Goal: Task Accomplishment & Management: Manage account settings

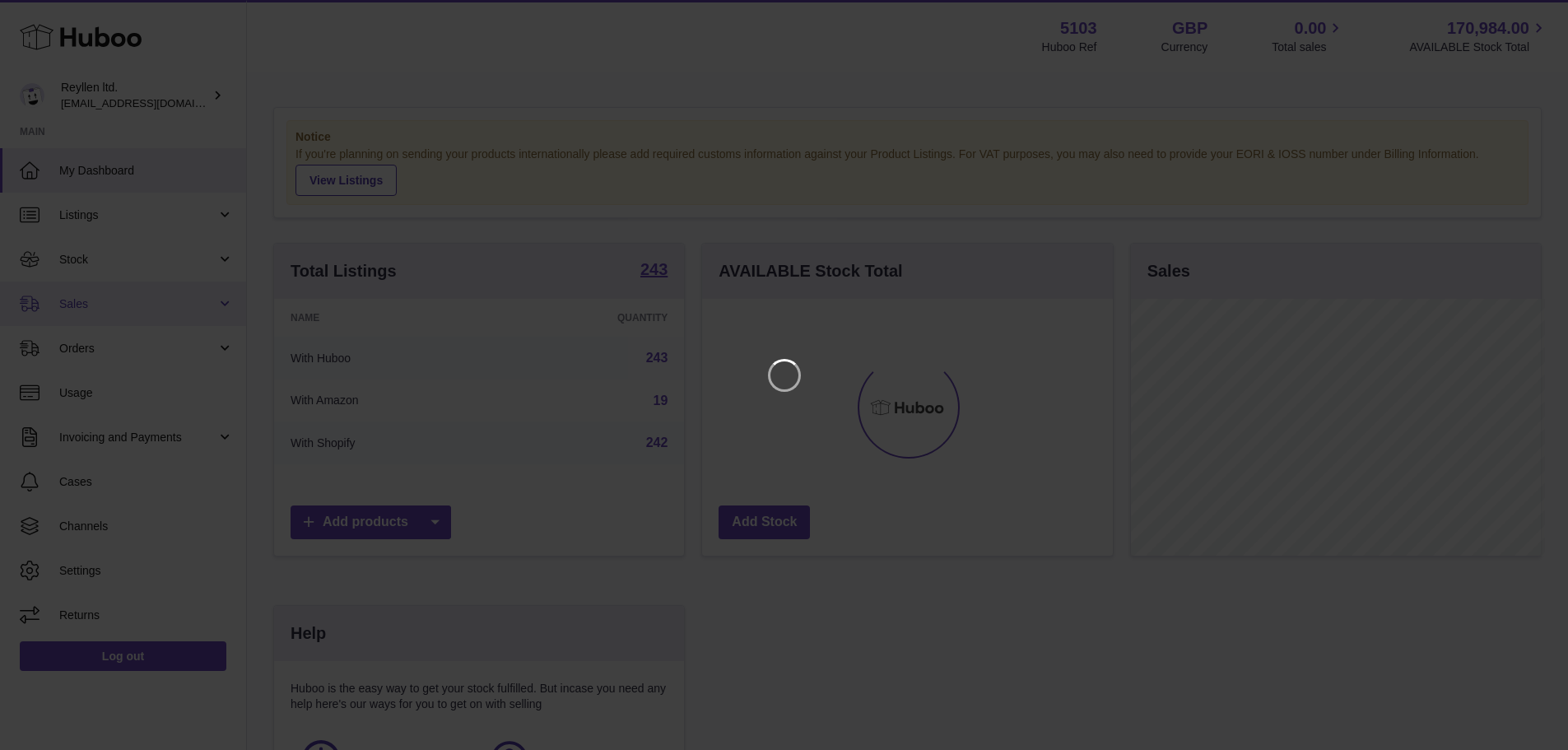
scroll to position [257, 415]
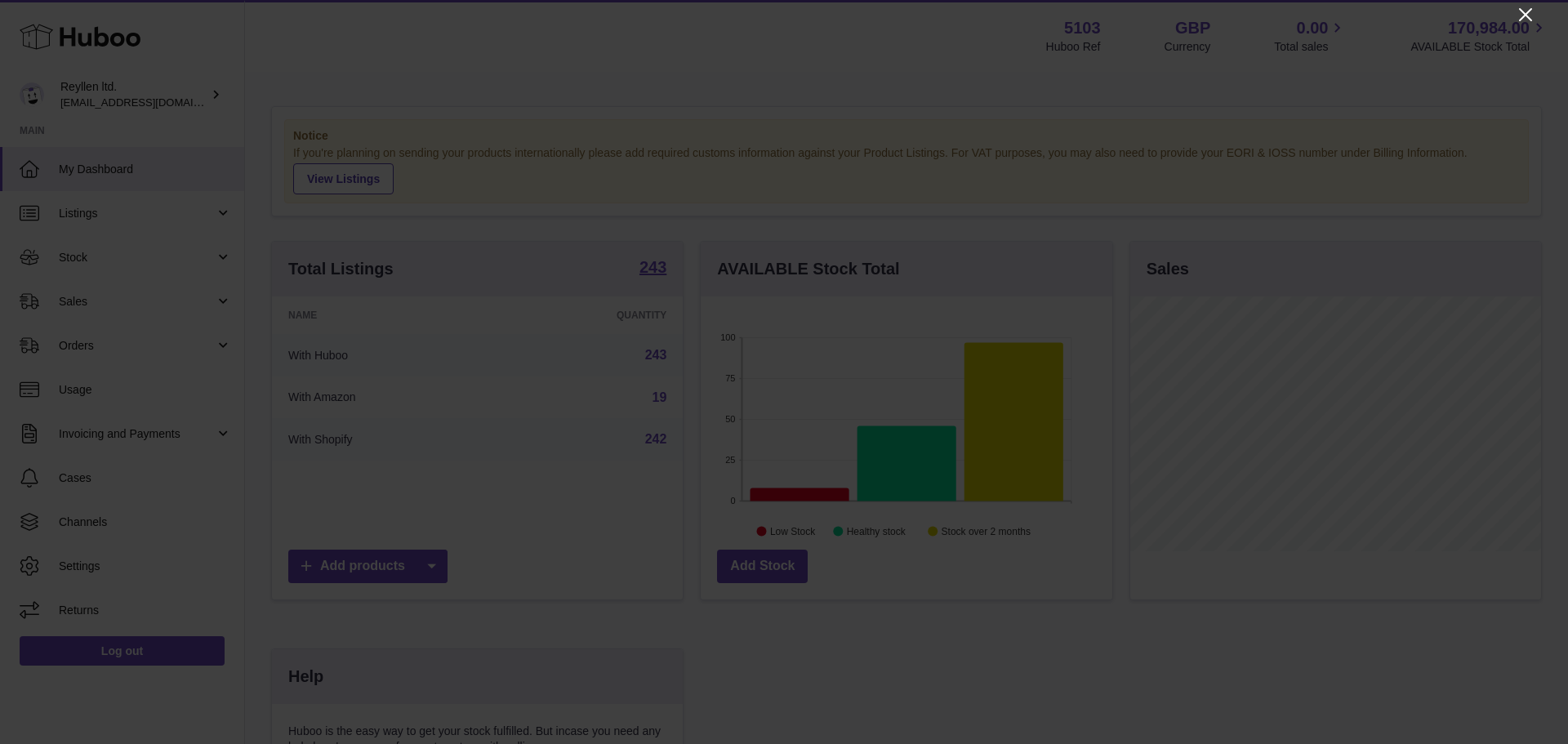
click at [1520, 10] on icon "Close" at bounding box center [1525, 14] width 13 height 13
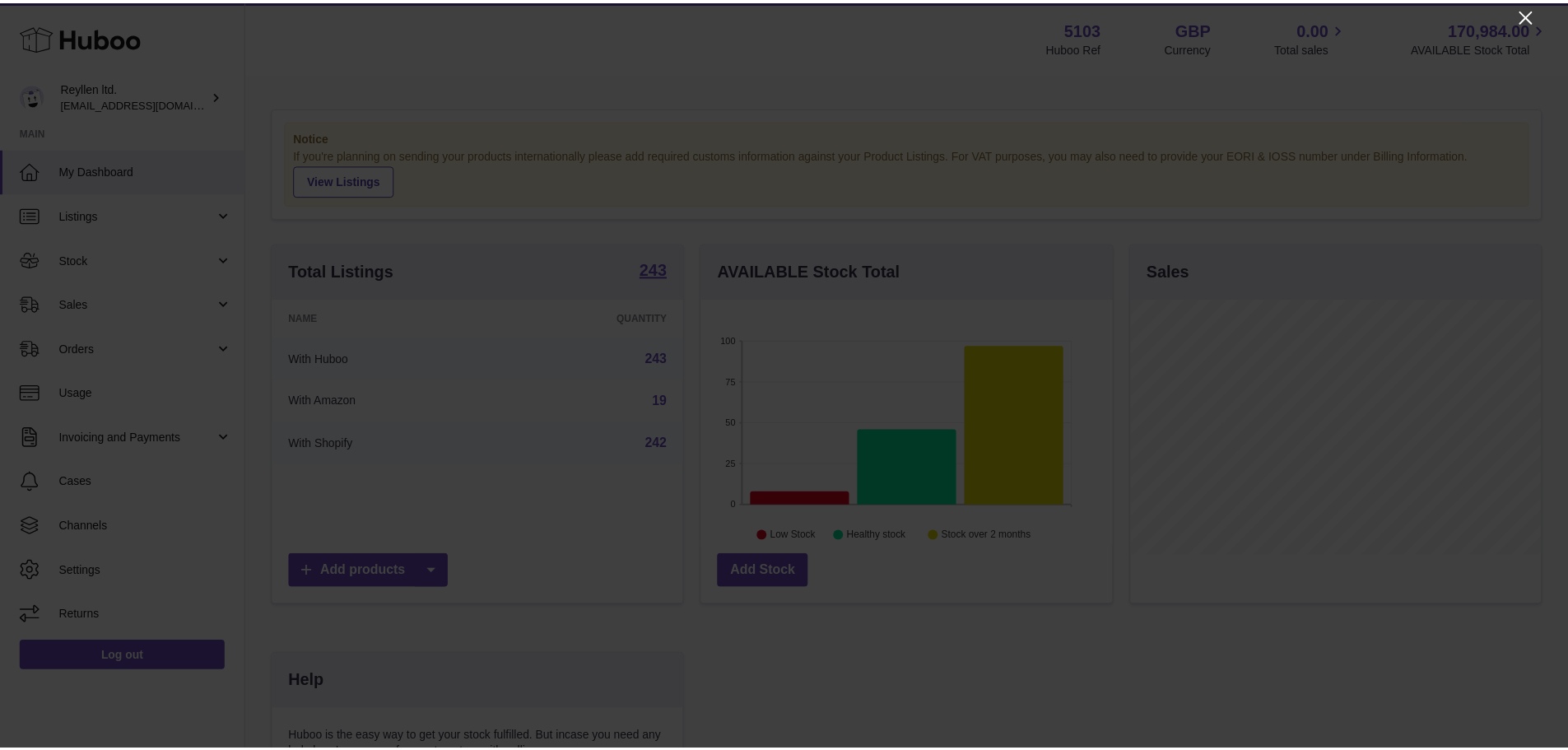
scroll to position [822863, 822872]
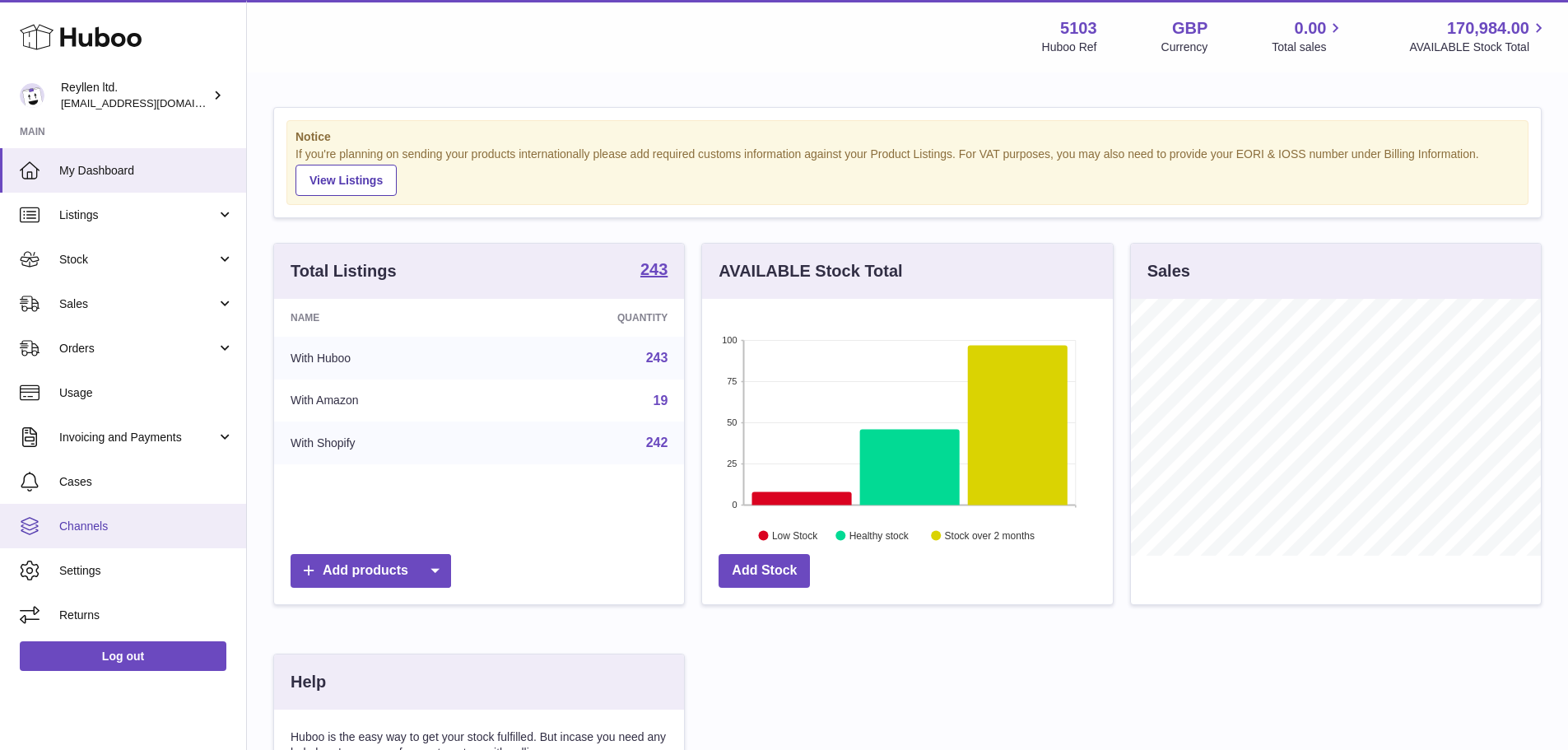
click at [76, 528] on span "Channels" at bounding box center [146, 526] width 174 height 15
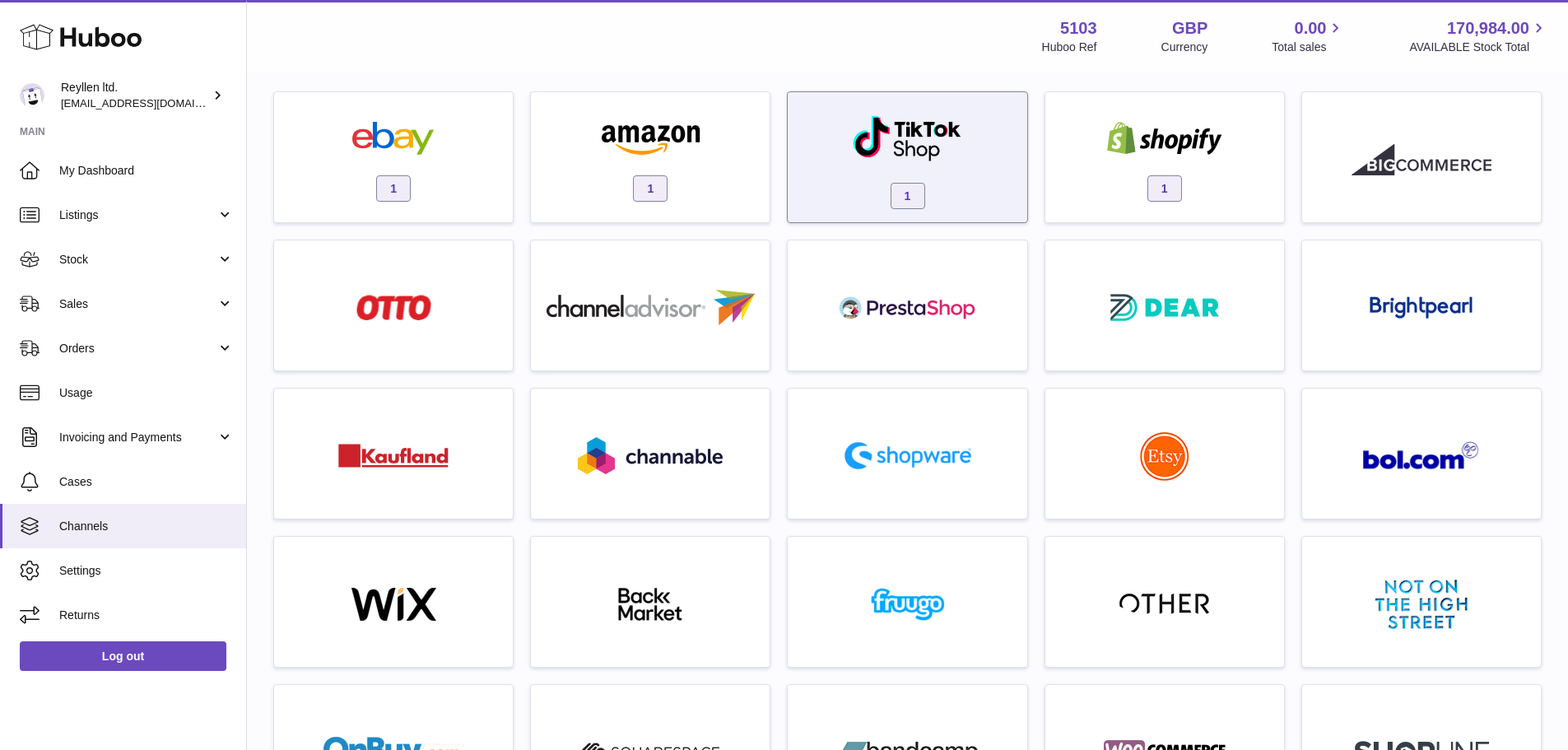
scroll to position [85, 0]
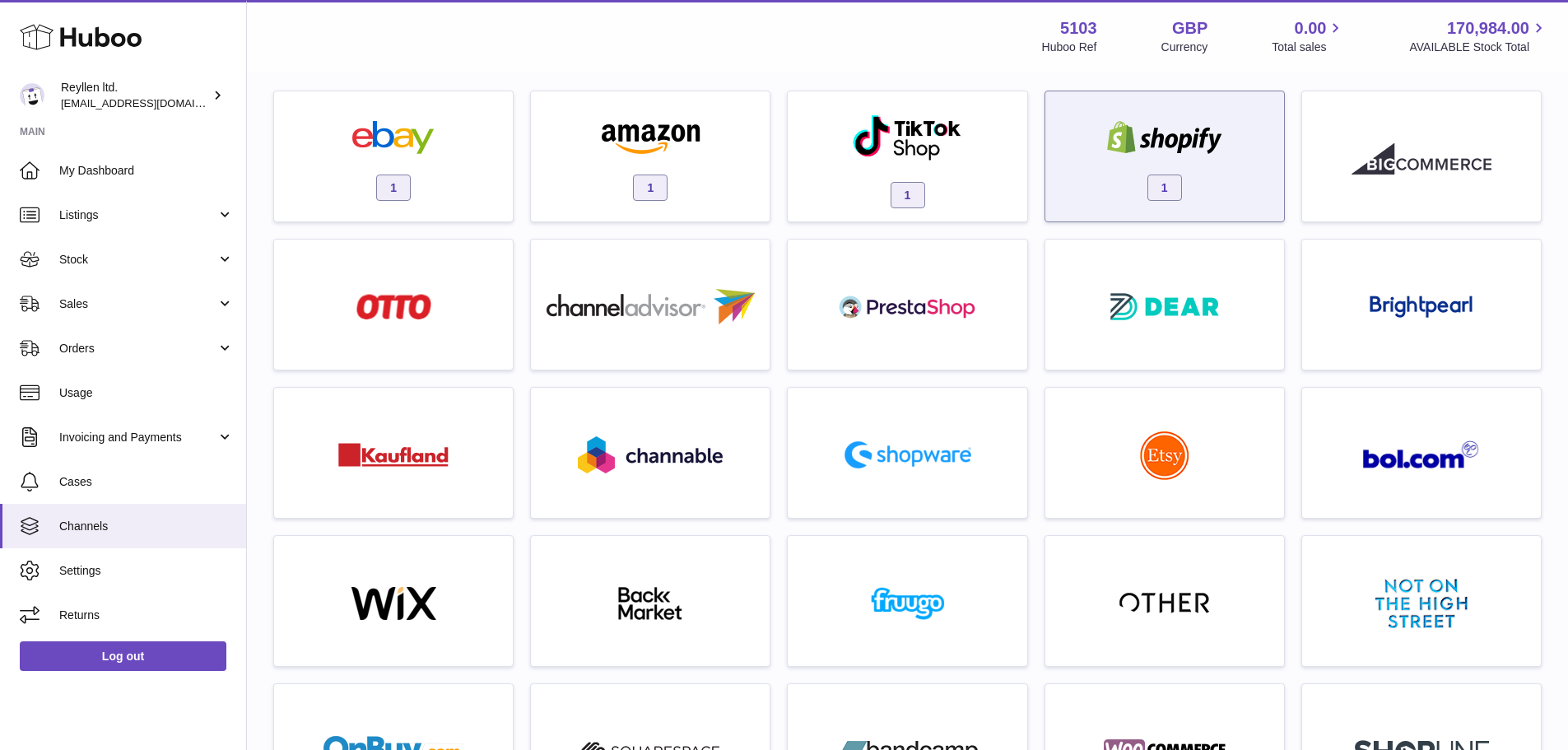
click at [1162, 167] on div "1" at bounding box center [1164, 160] width 222 height 106
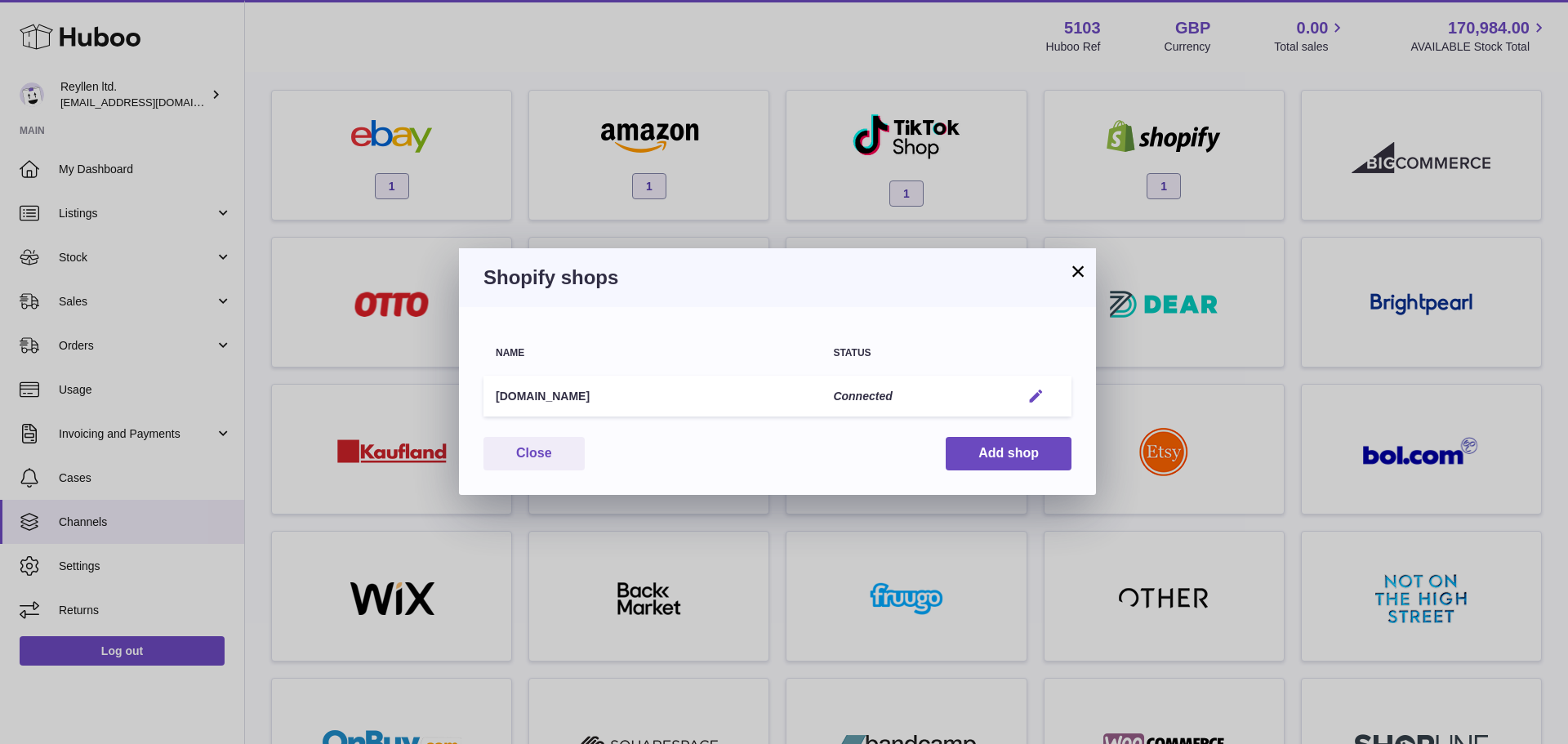
click at [1038, 395] on em "button" at bounding box center [1035, 396] width 17 height 17
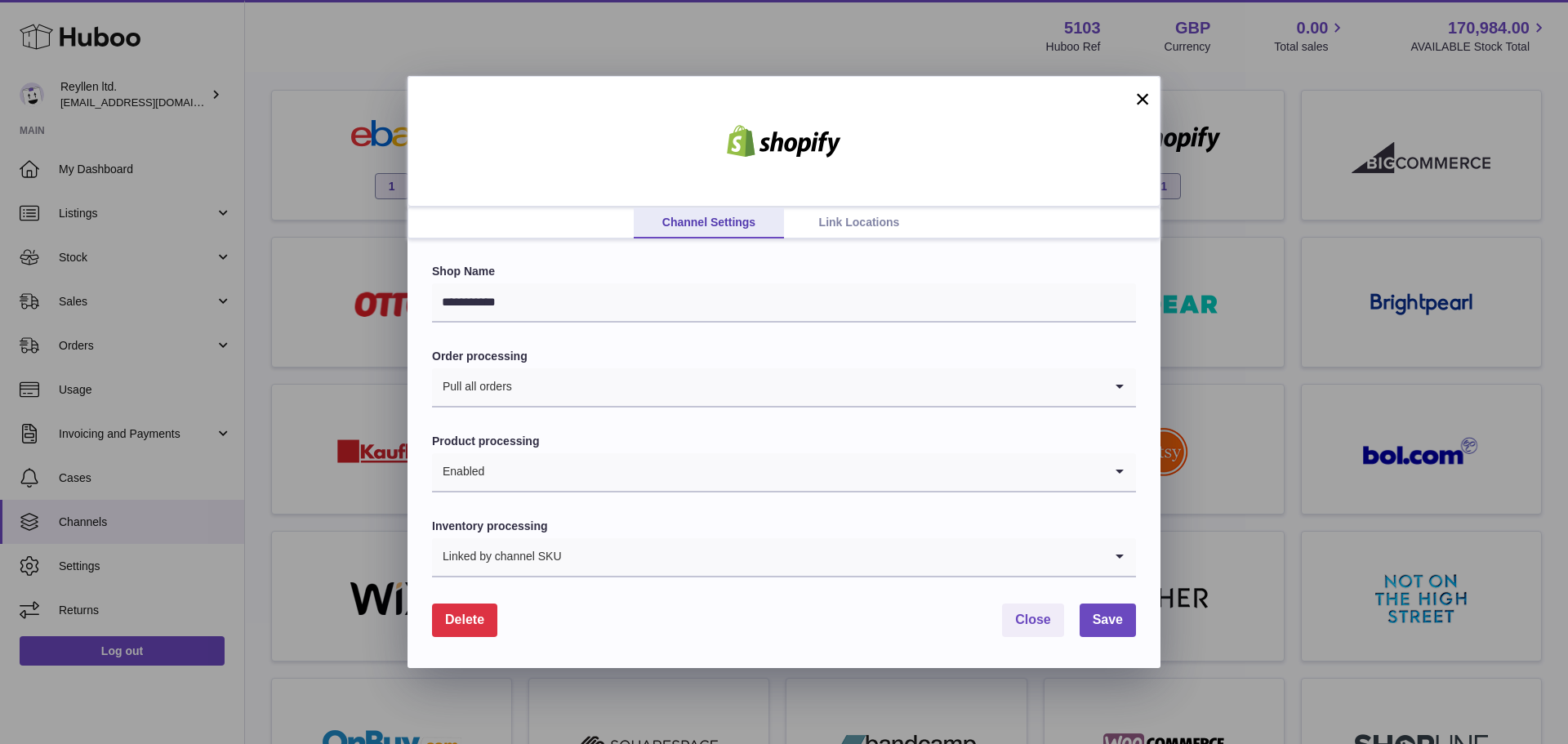
click at [864, 240] on div "**********" at bounding box center [784, 453] width 753 height 428
click at [869, 233] on link "Link Locations" at bounding box center [860, 223] width 150 height 31
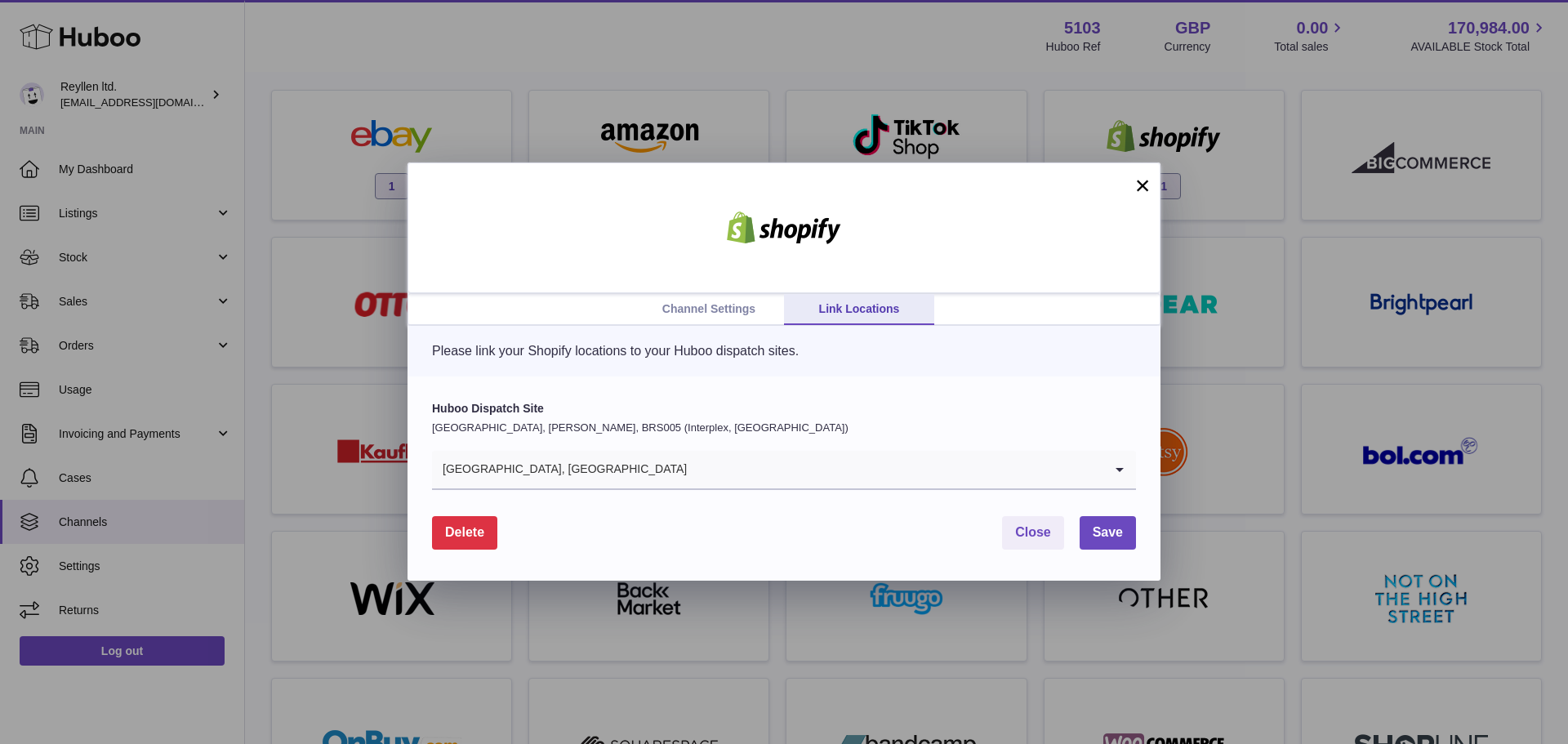
click at [688, 459] on input "Search for option" at bounding box center [895, 469] width 416 height 38
click at [1354, 79] on div "Channel Settings Link Locations × Please link your Shopify locations to your Hu…" at bounding box center [784, 372] width 1568 height 744
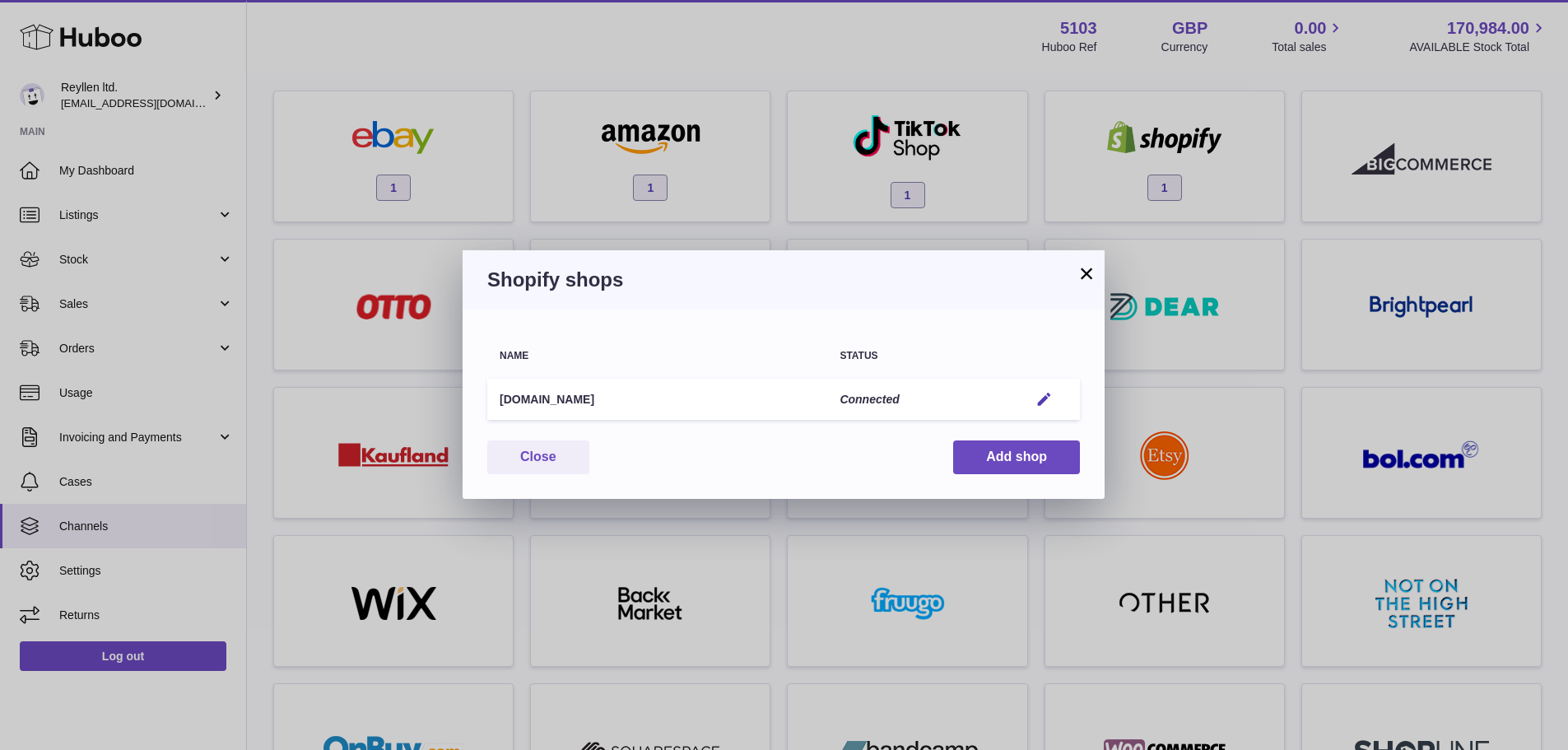
click at [1083, 276] on button "×" at bounding box center [1087, 273] width 20 height 20
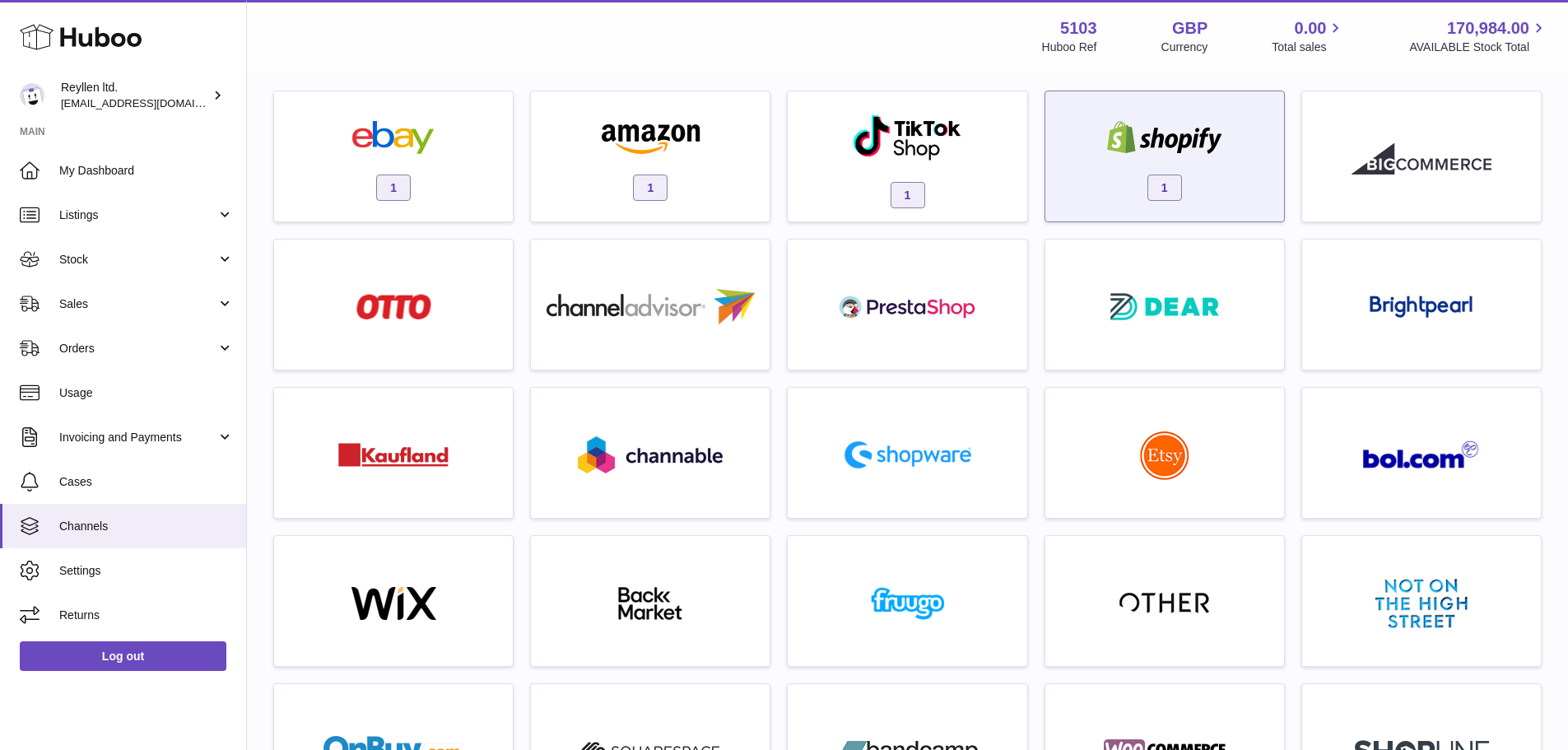
click at [1173, 188] on span "1" at bounding box center [1164, 187] width 34 height 26
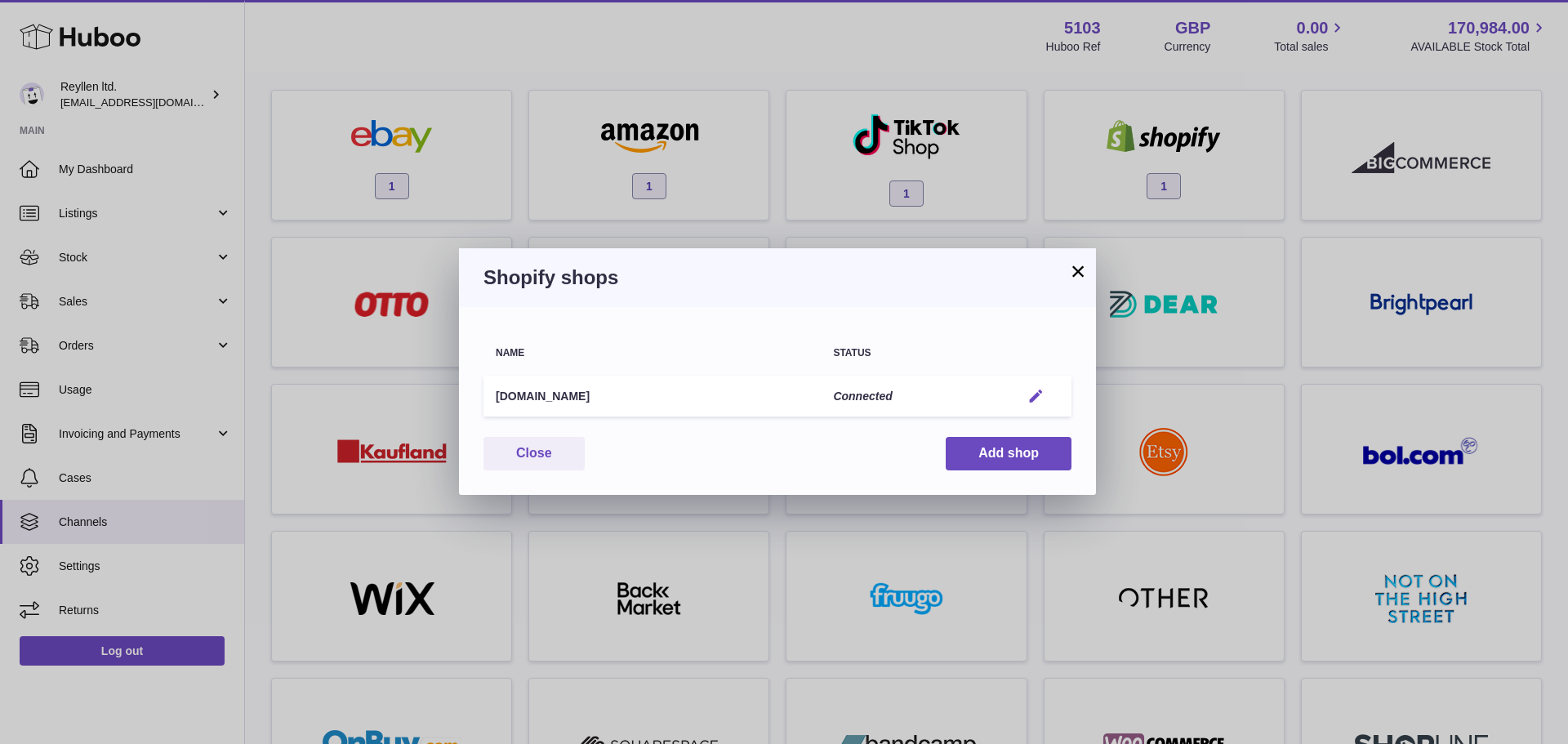
click at [1032, 399] on em "button" at bounding box center [1035, 396] width 17 height 17
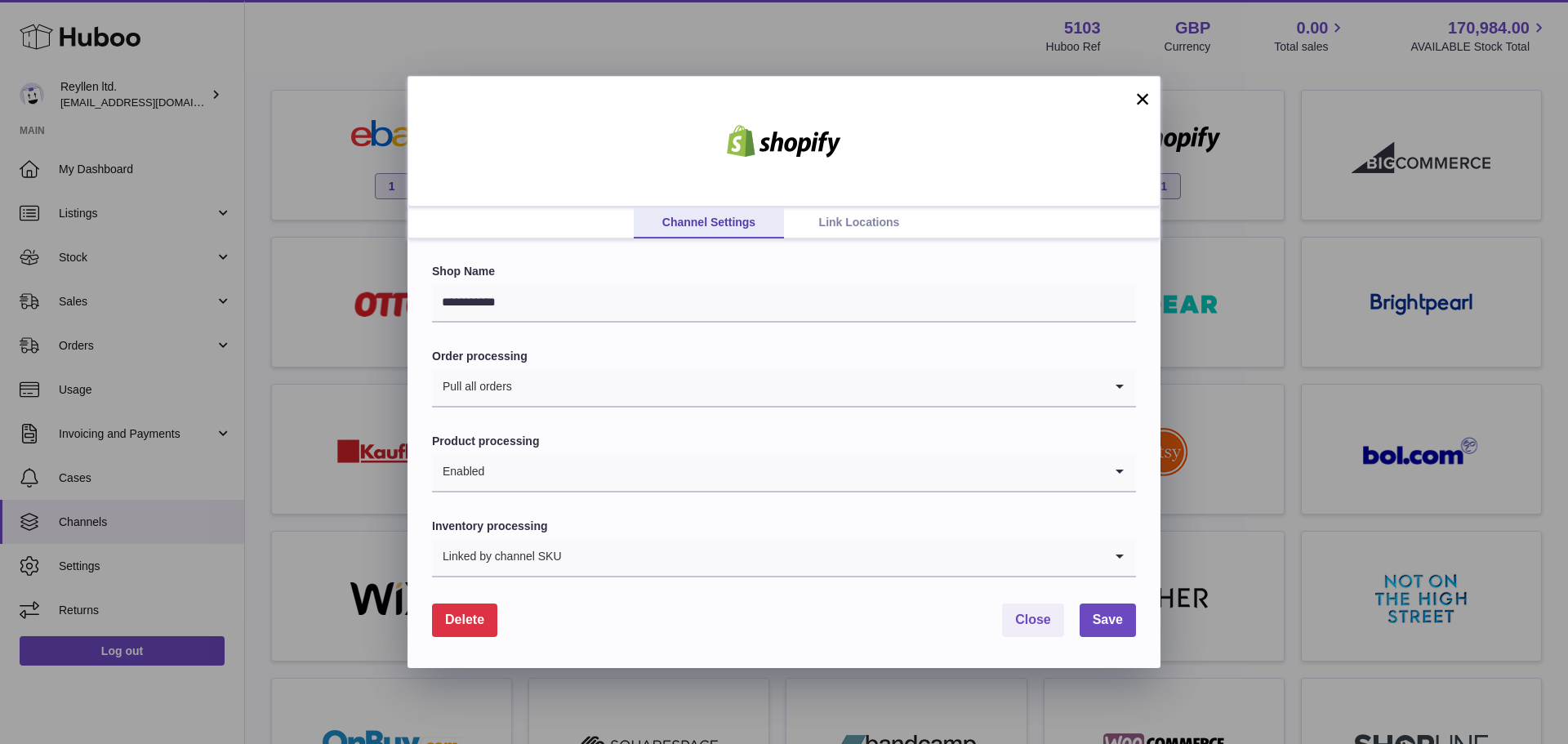
click at [870, 234] on link "Link Locations" at bounding box center [860, 223] width 150 height 31
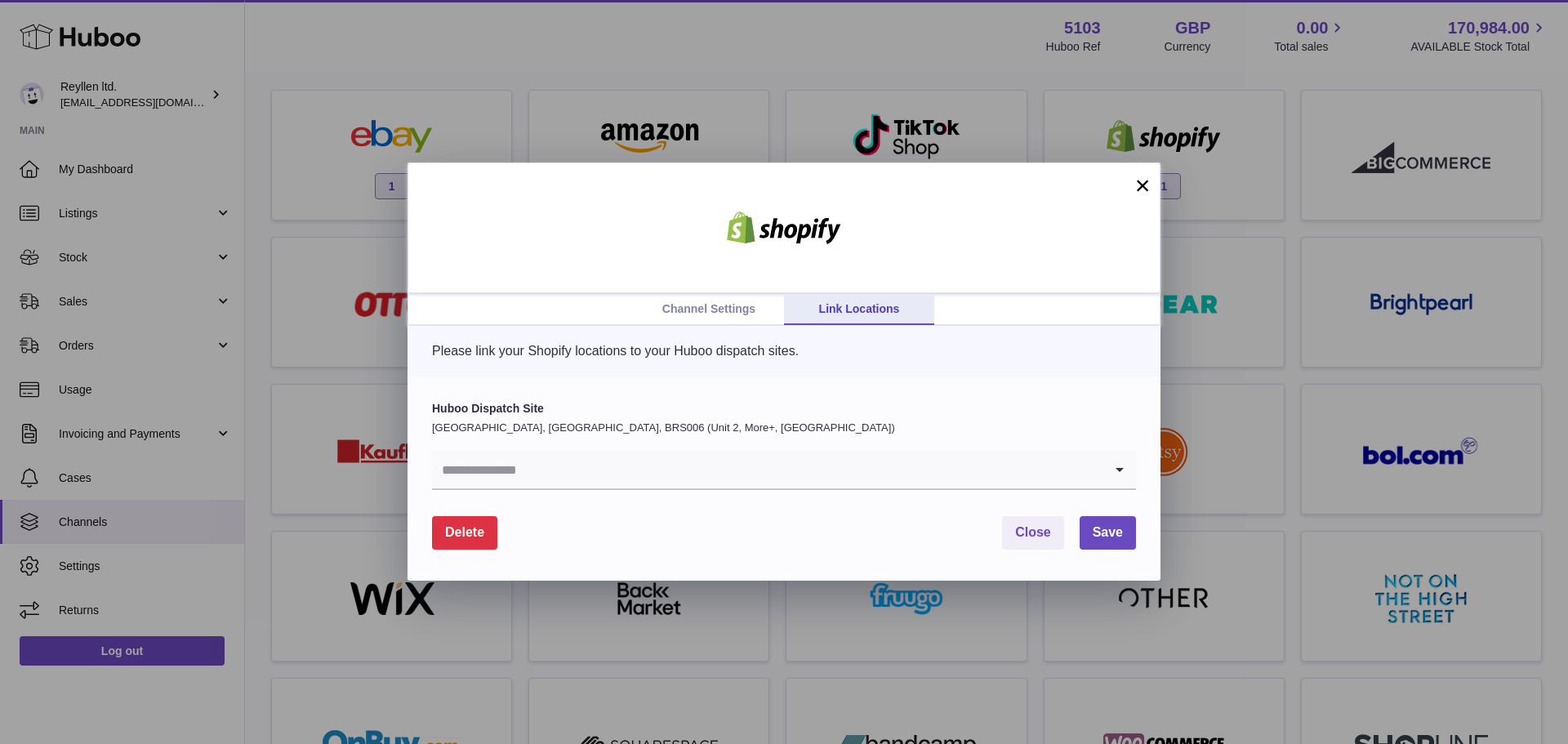
click at [757, 473] on input "Search for option" at bounding box center [767, 469] width 672 height 38
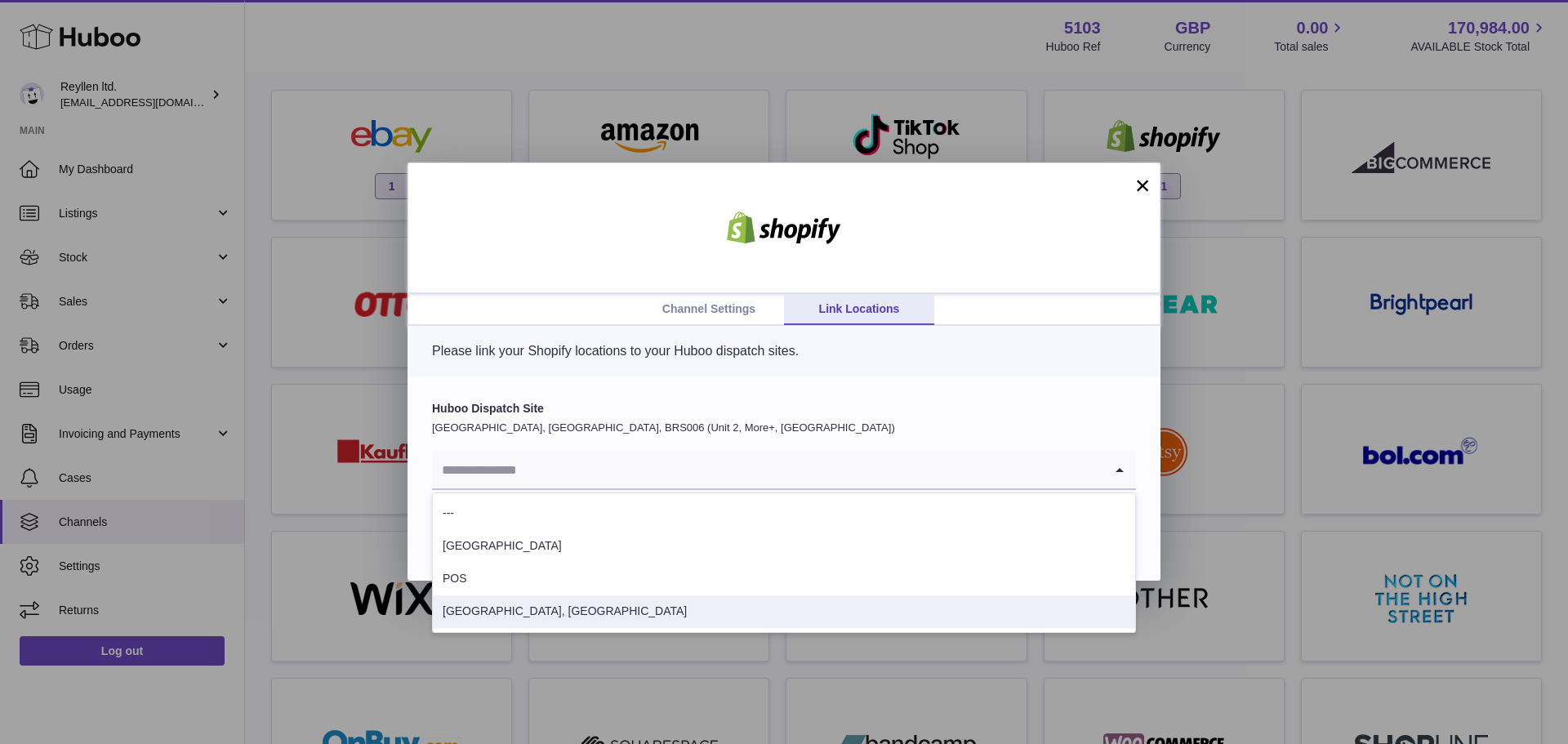
click at [561, 618] on li "[GEOGRAPHIC_DATA], [GEOGRAPHIC_DATA]" at bounding box center [784, 611] width 702 height 32
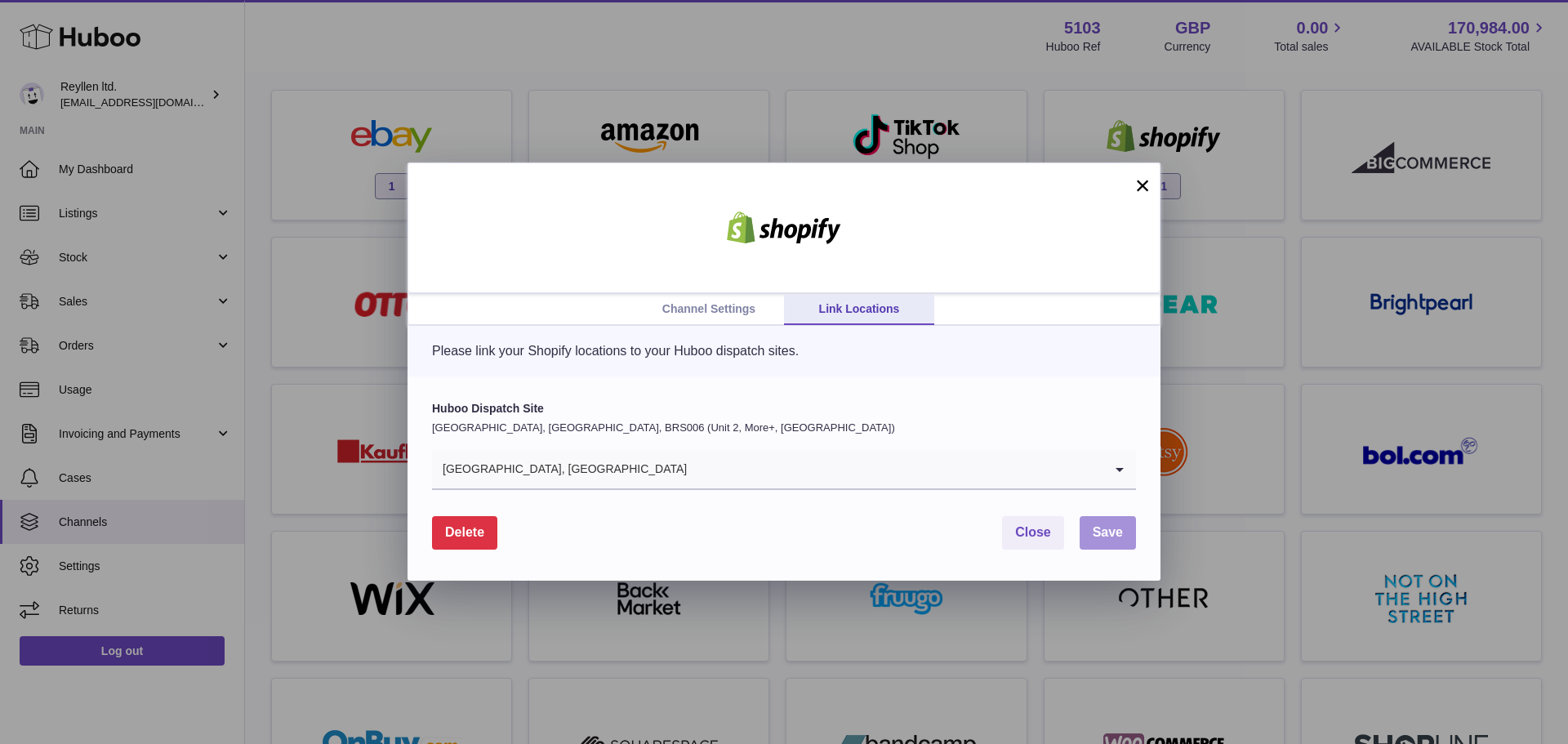
click at [1116, 525] on span "Save" at bounding box center [1108, 532] width 30 height 14
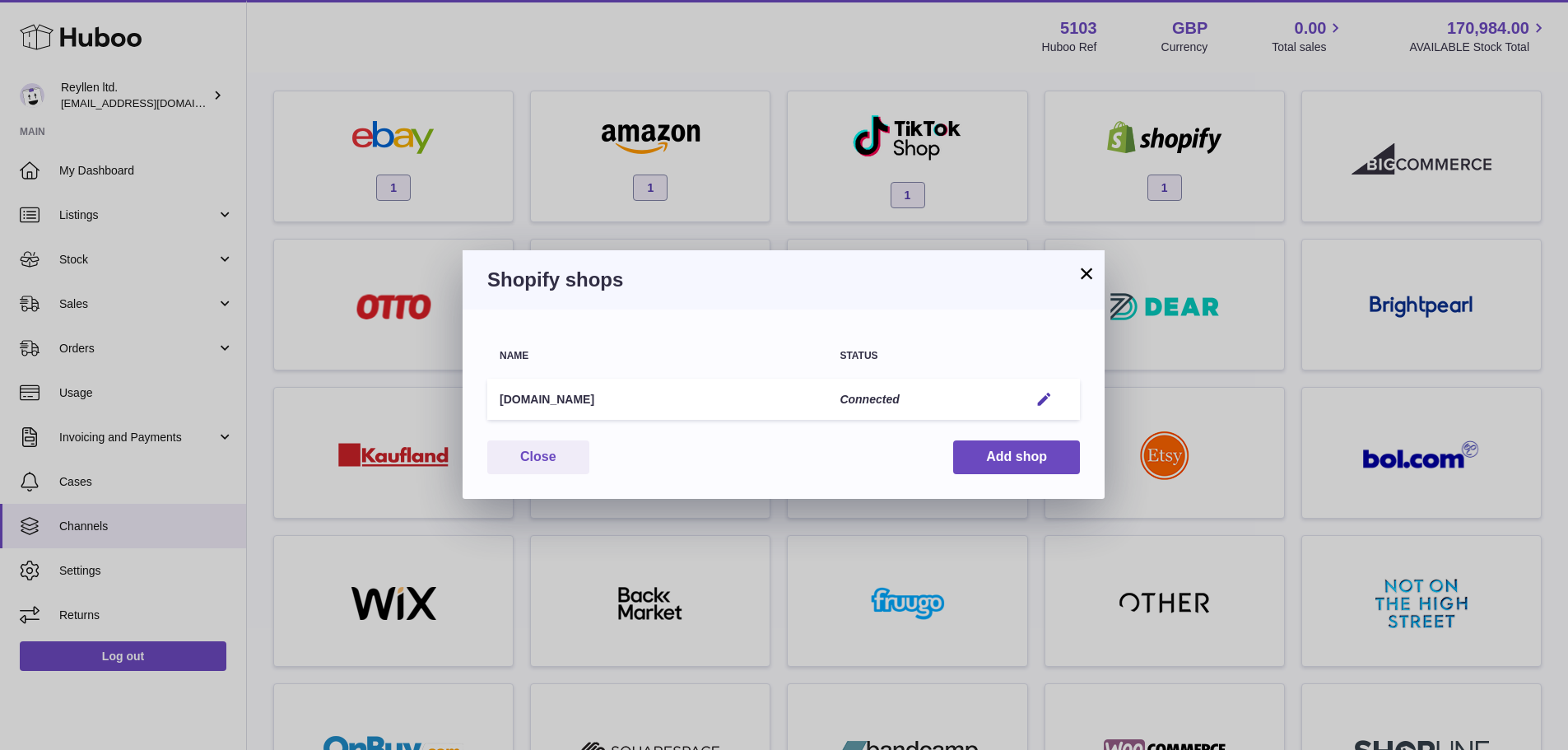
click at [1085, 269] on button "×" at bounding box center [1087, 273] width 20 height 20
